Goal: Task Accomplishment & Management: Complete application form

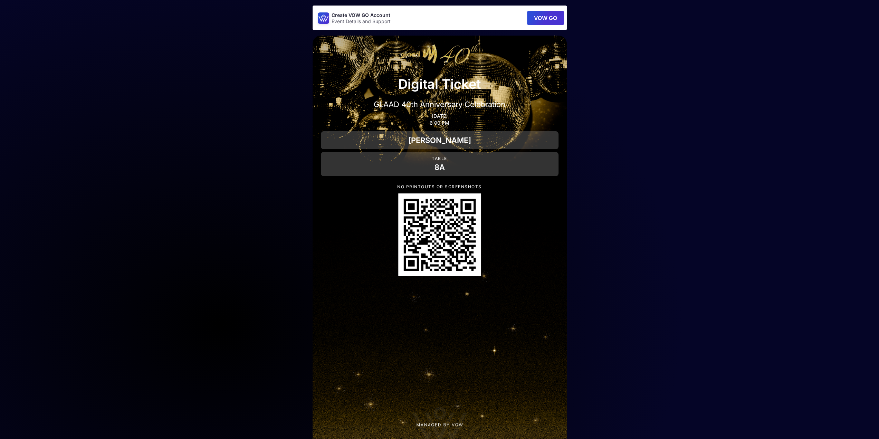
click at [536, 18] on button "VOW GO" at bounding box center [545, 18] width 37 height 14
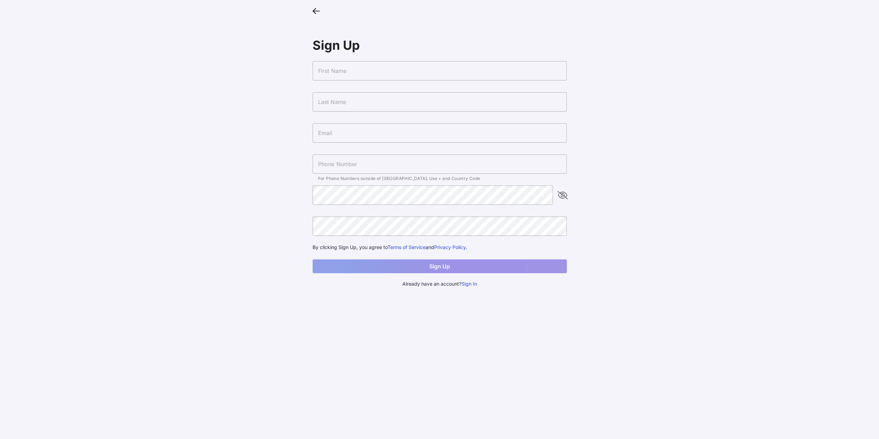
click at [358, 64] on input "text" at bounding box center [440, 70] width 254 height 19
type input "[PERSON_NAME]"
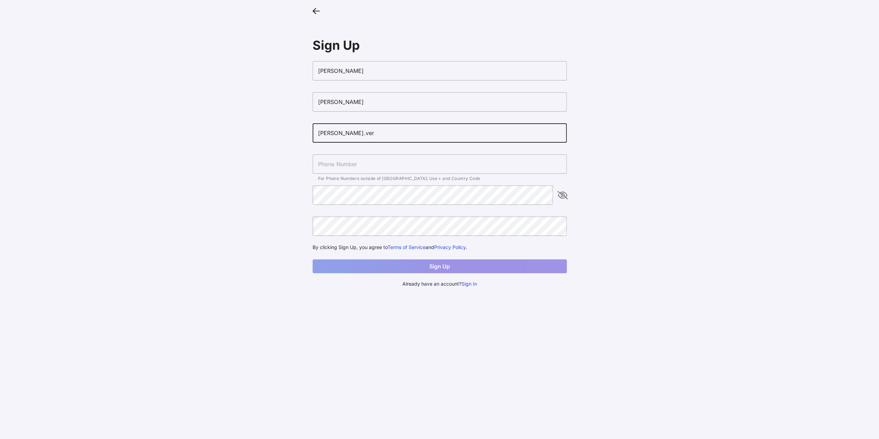
type input "[PERSON_NAME][EMAIL_ADDRESS][PERSON_NAME][DOMAIN_NAME]"
type input "[PHONE_NUMBER]"
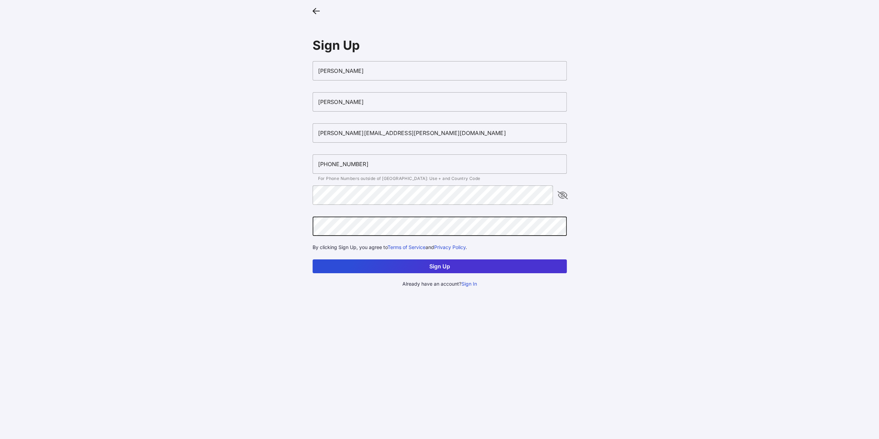
click at [313, 259] on button "Sign Up" at bounding box center [440, 266] width 254 height 14
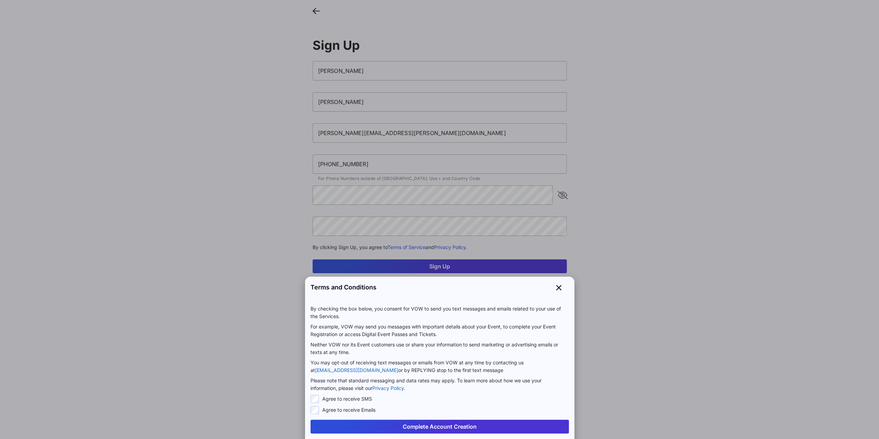
click at [403, 427] on button "Complete Account Creation" at bounding box center [440, 427] width 258 height 14
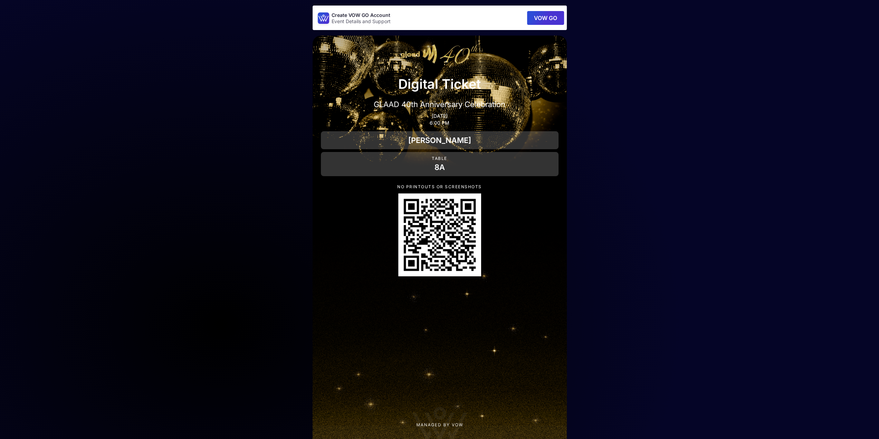
click at [546, 18] on button "VOW GO" at bounding box center [545, 18] width 37 height 14
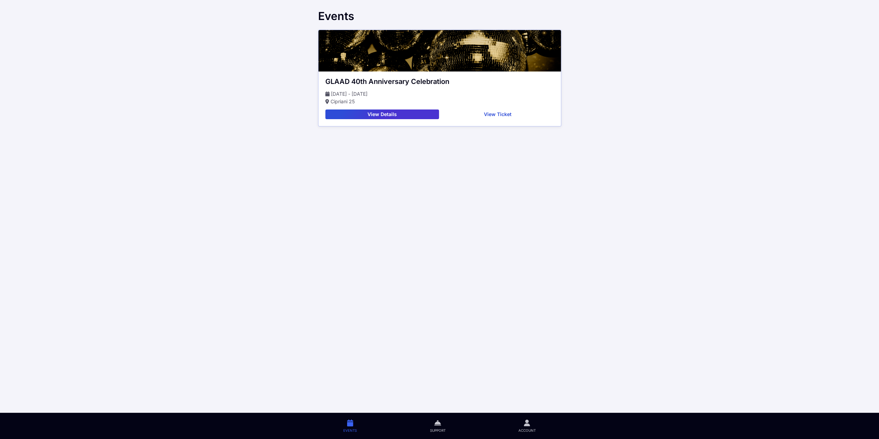
click at [527, 421] on icon at bounding box center [527, 423] width 6 height 8
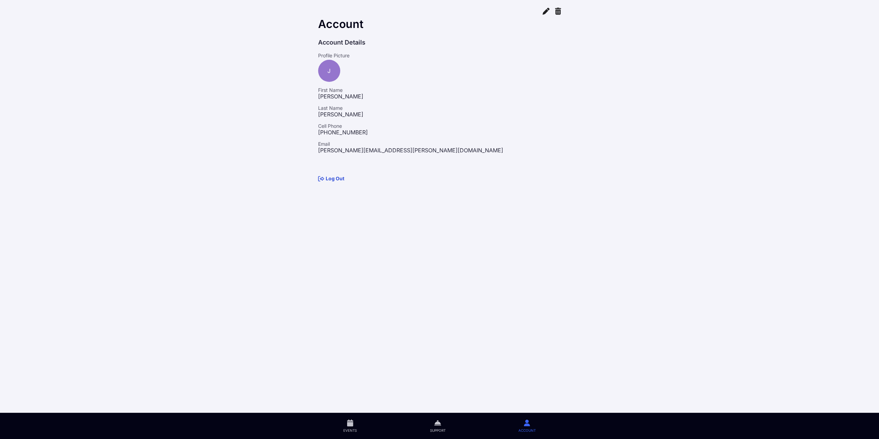
click at [332, 174] on div "Log Out" at bounding box center [439, 178] width 243 height 8
click at [331, 177] on link "Log Out" at bounding box center [331, 179] width 26 height 6
